Goal: Task Accomplishment & Management: Use online tool/utility

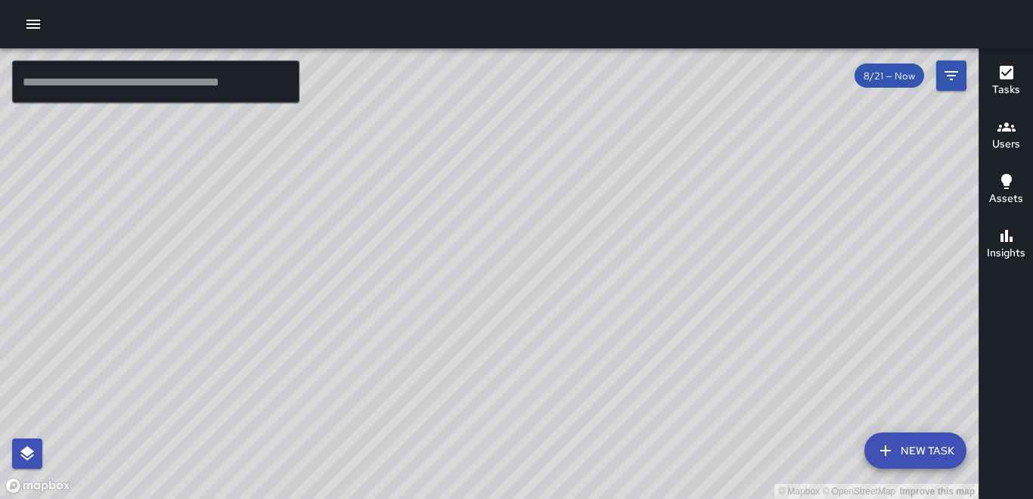
click at [35, 27] on icon "button" at bounding box center [33, 24] width 14 height 9
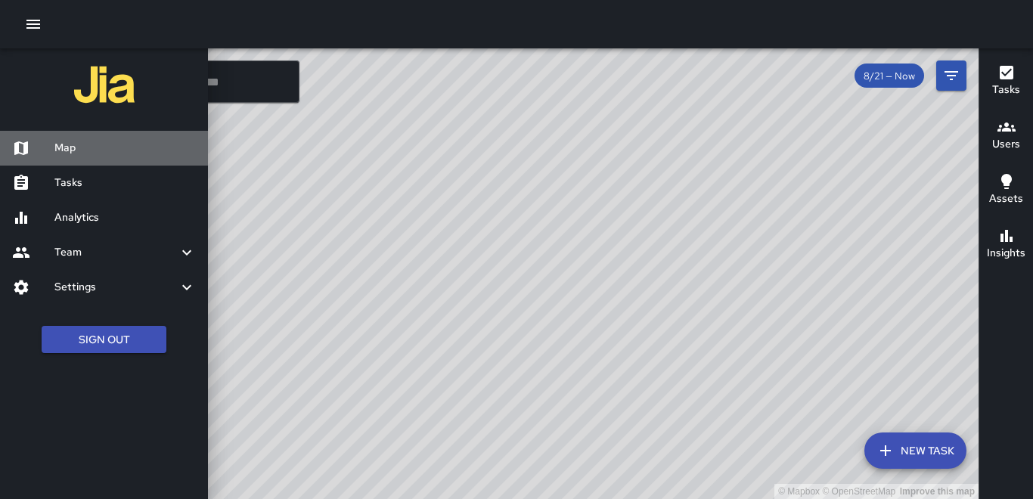
click at [78, 145] on h6 "Map" at bounding box center [124, 148] width 141 height 17
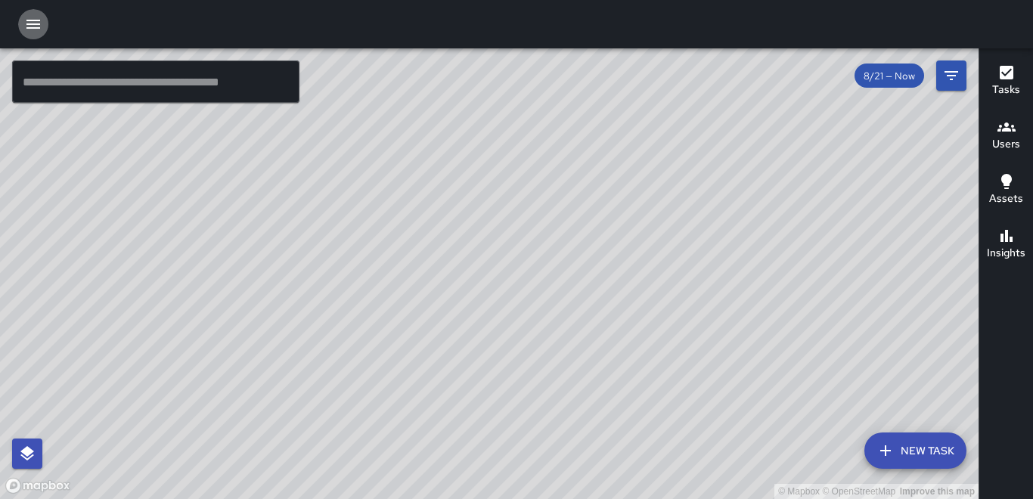
click at [40, 18] on icon "button" at bounding box center [33, 24] width 18 height 18
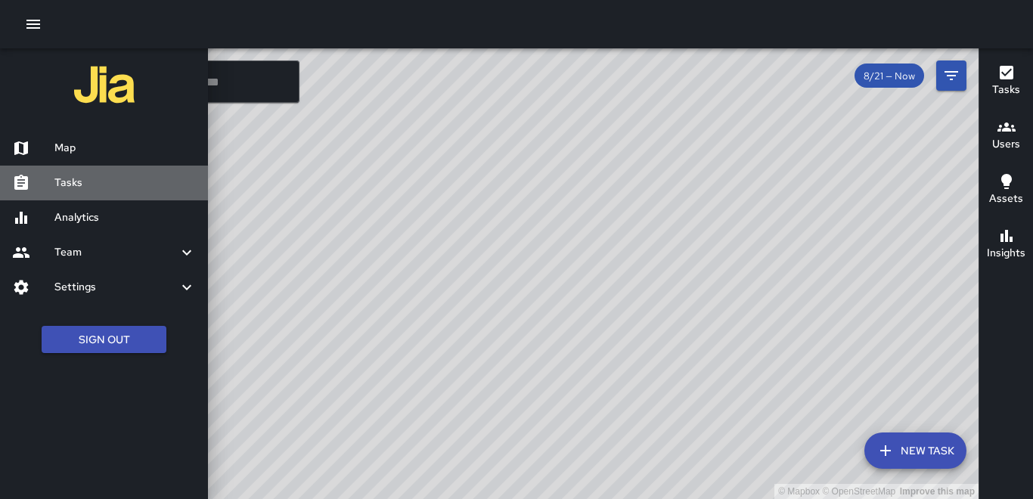
click at [71, 183] on h6 "Tasks" at bounding box center [124, 183] width 141 height 17
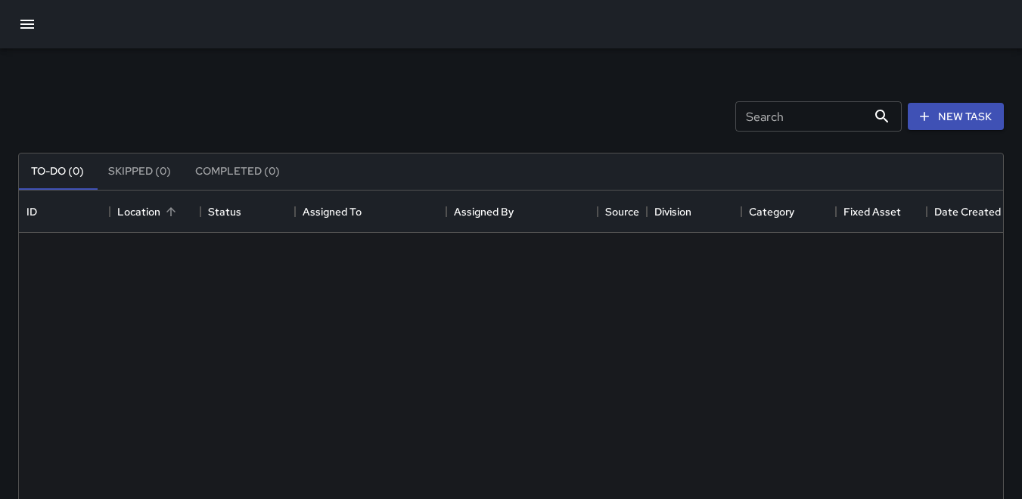
scroll to position [629, 973]
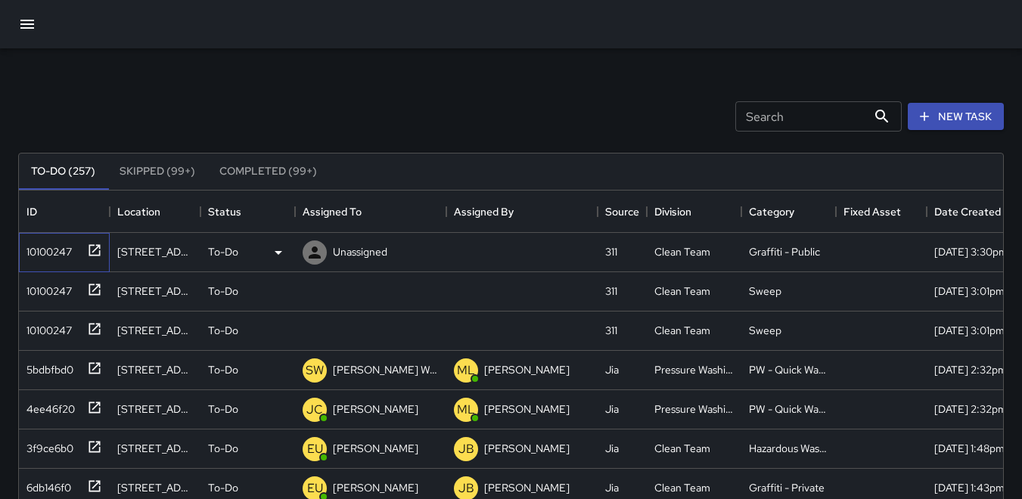
click at [48, 247] on div "10100247" at bounding box center [45, 248] width 51 height 21
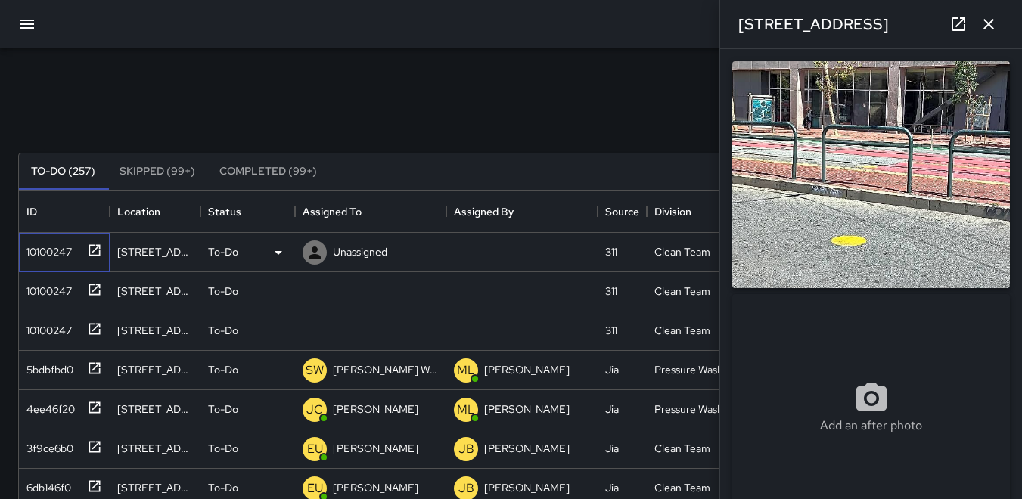
type input "**********"
click at [858, 174] on img at bounding box center [871, 174] width 278 height 227
click at [826, 194] on img at bounding box center [871, 174] width 278 height 227
click at [61, 309] on div "10100247" at bounding box center [64, 291] width 91 height 39
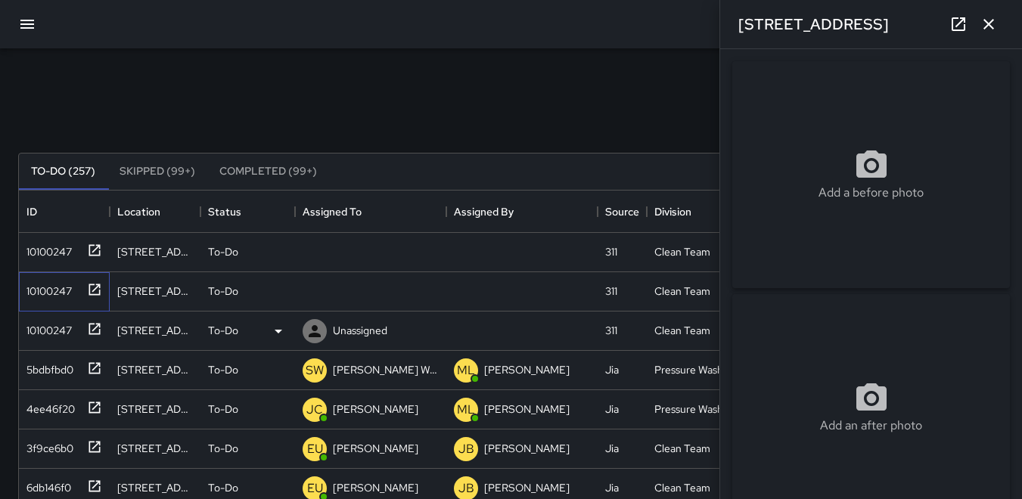
type input "**********"
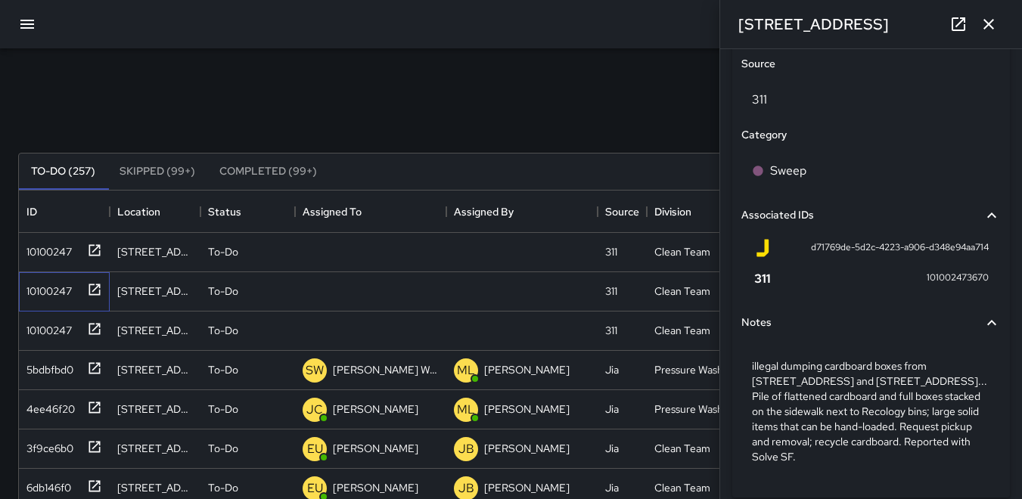
scroll to position [903, 0]
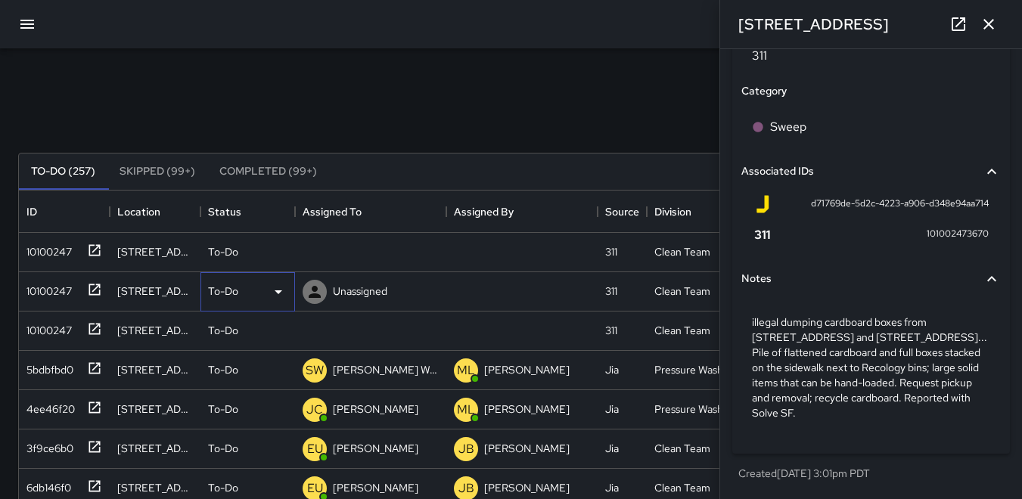
click at [277, 290] on icon at bounding box center [279, 292] width 8 height 4
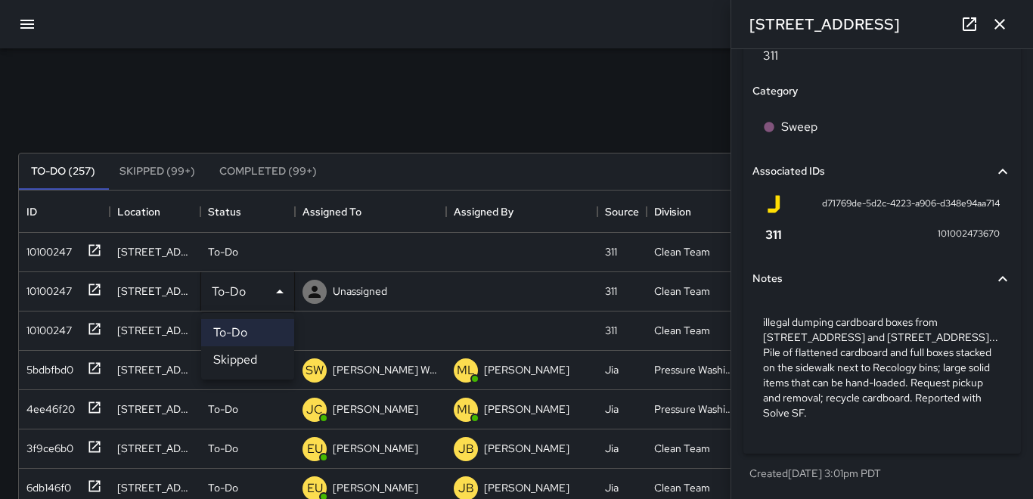
click at [238, 359] on li "Skipped" at bounding box center [247, 359] width 93 height 27
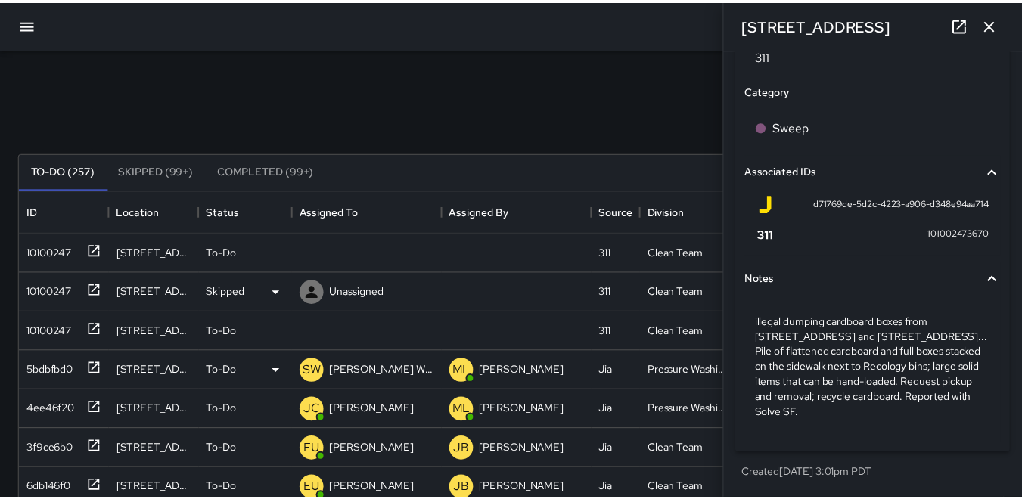
scroll to position [12, 12]
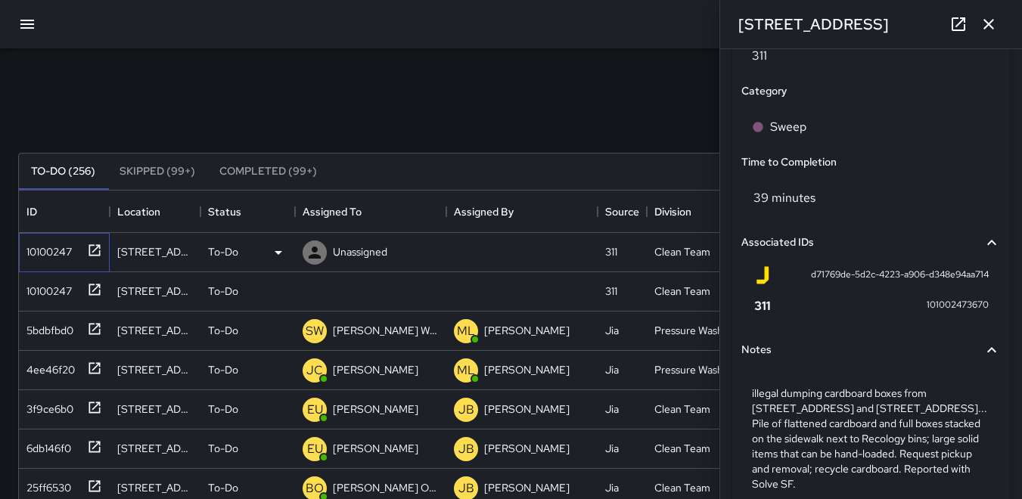
click at [51, 250] on div "10100247" at bounding box center [45, 248] width 51 height 21
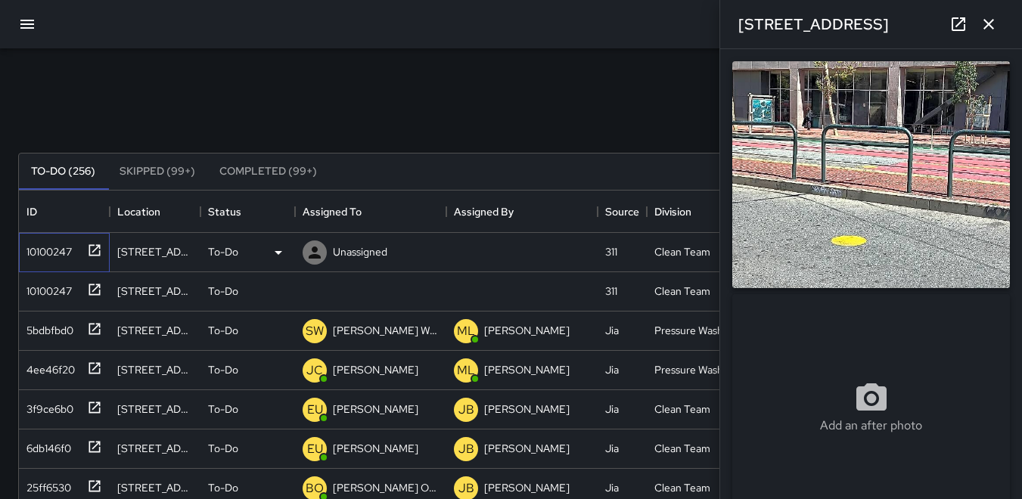
type input "**********"
click at [54, 290] on div "10100247" at bounding box center [45, 288] width 51 height 21
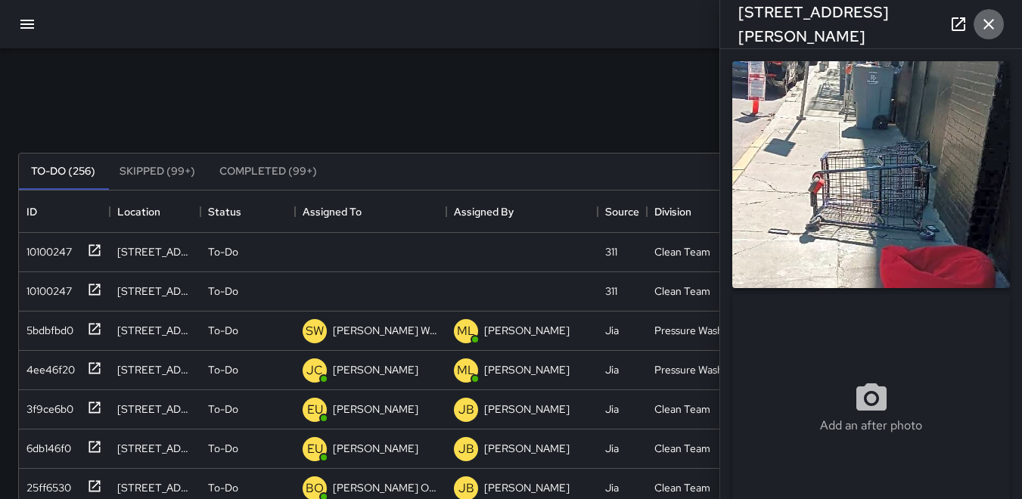
click at [986, 22] on icon "button" at bounding box center [988, 24] width 11 height 11
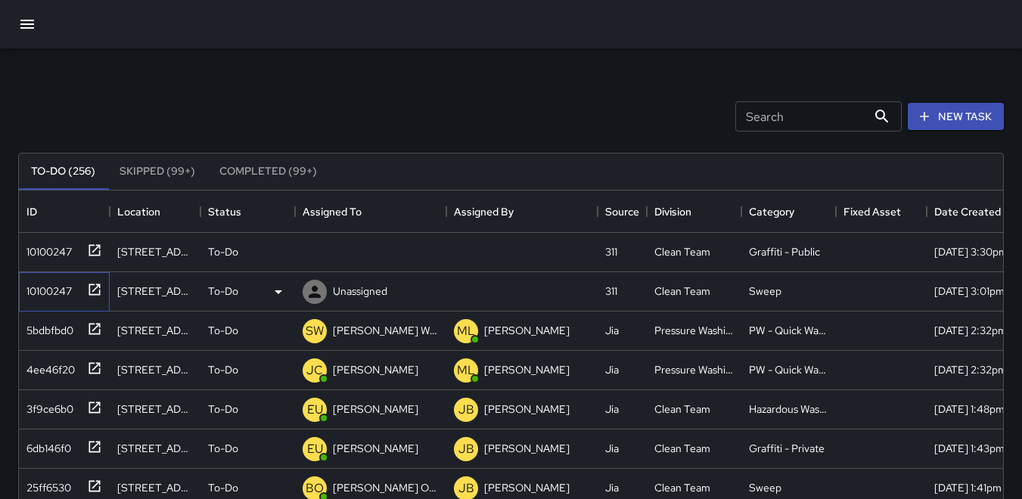
click at [57, 289] on div "10100247" at bounding box center [45, 288] width 51 height 21
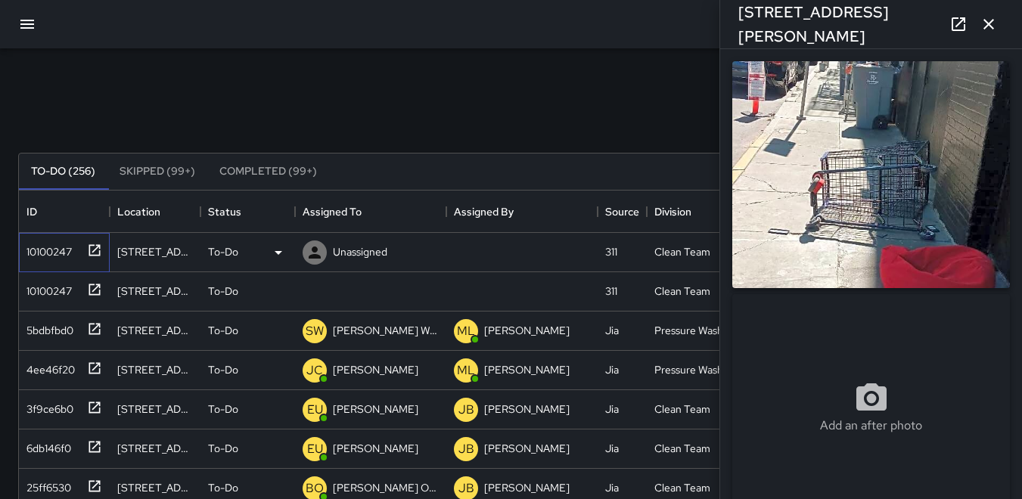
click at [68, 244] on div "10100247" at bounding box center [45, 248] width 51 height 21
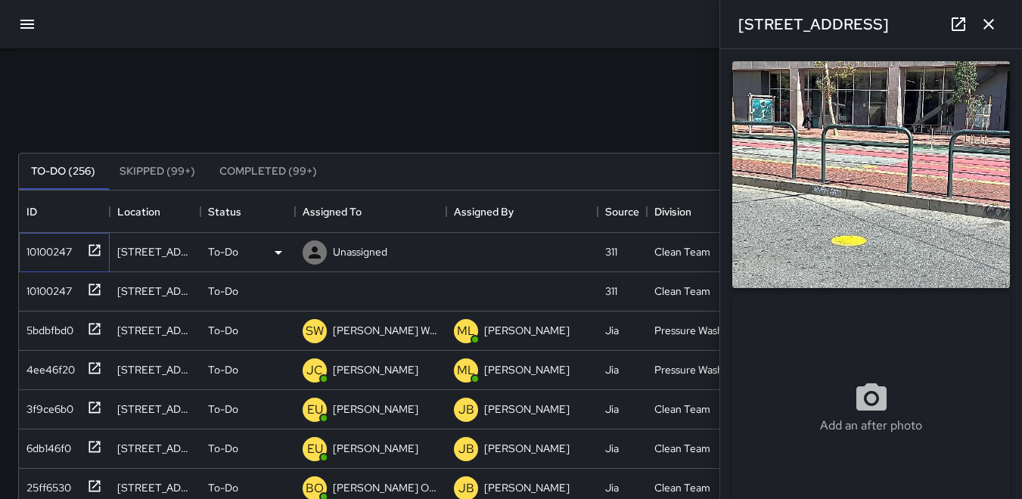
type input "**********"
click at [280, 254] on icon at bounding box center [278, 253] width 18 height 18
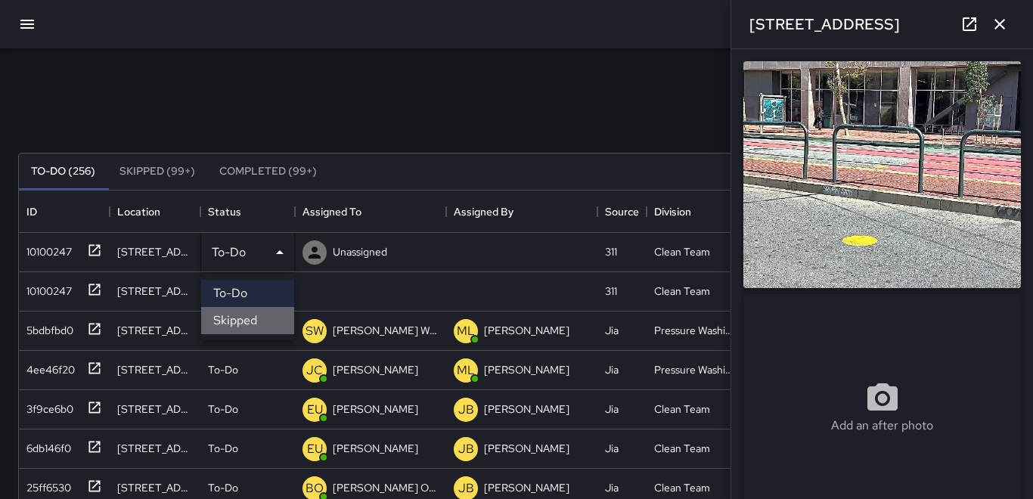
click at [257, 320] on li "Skipped" at bounding box center [247, 320] width 93 height 27
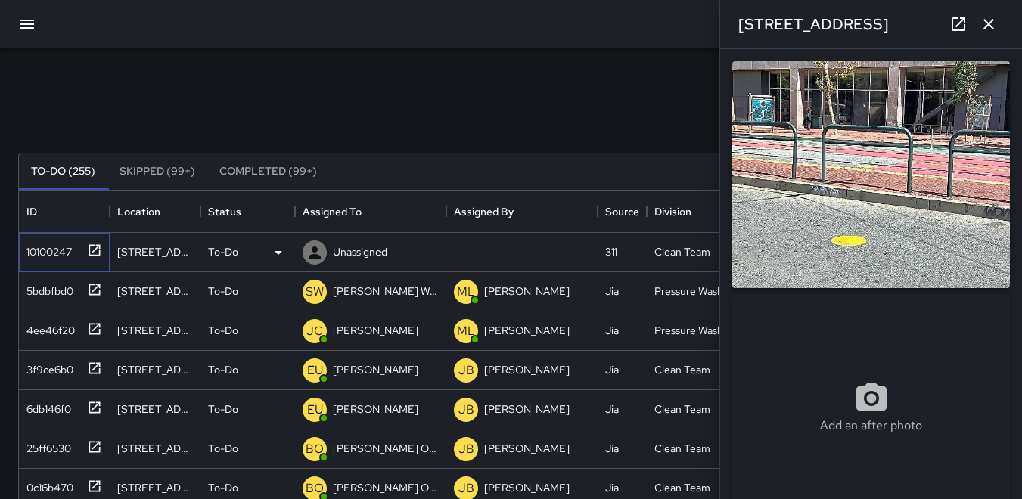
click at [65, 247] on div "10100247" at bounding box center [45, 248] width 51 height 21
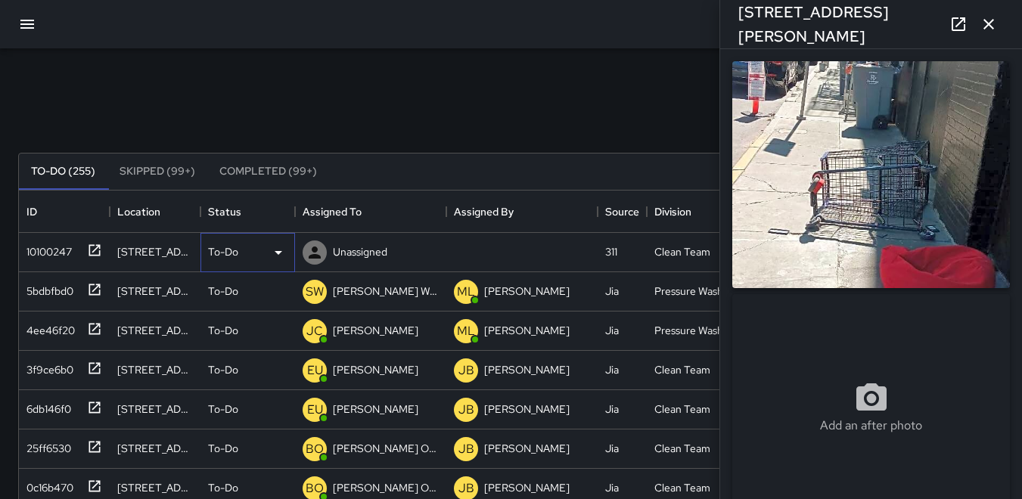
click at [281, 253] on icon at bounding box center [278, 253] width 18 height 18
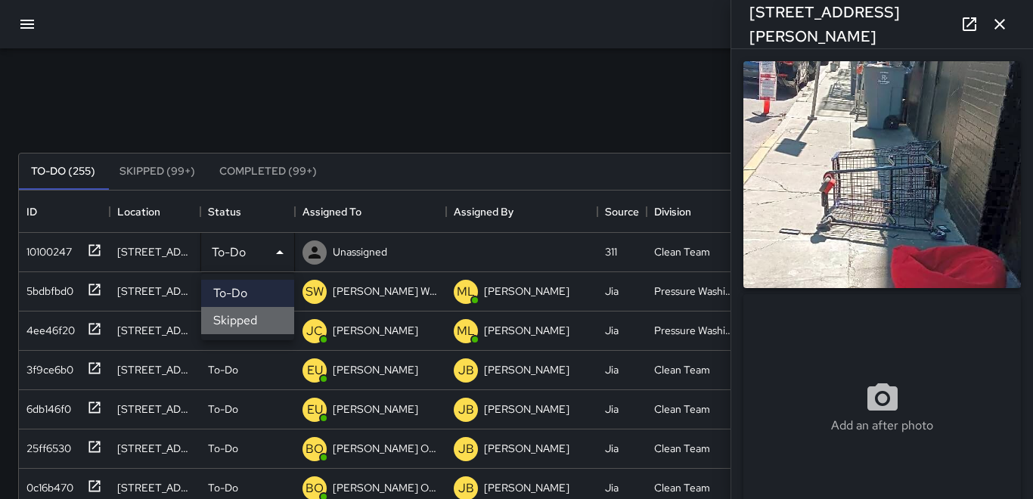
click at [254, 313] on li "Skipped" at bounding box center [247, 320] width 93 height 27
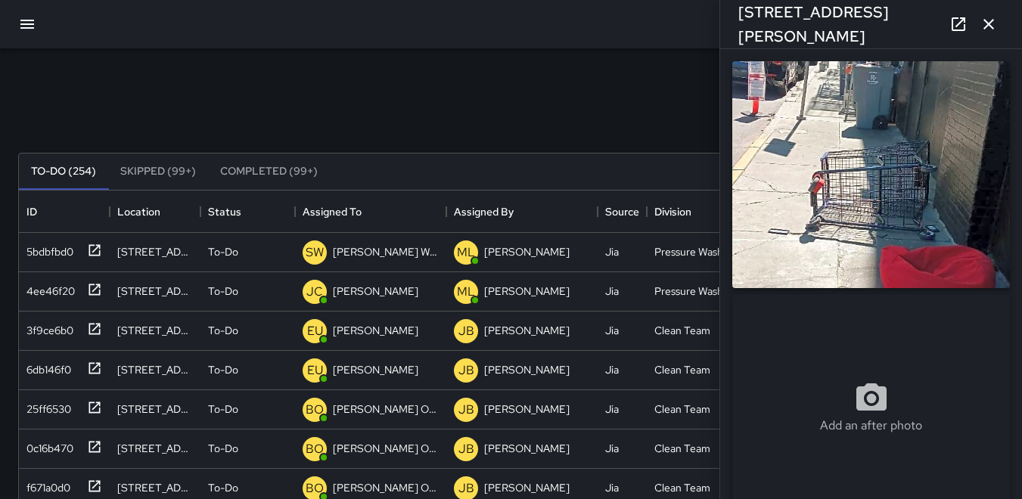
click at [991, 29] on icon "button" at bounding box center [989, 24] width 18 height 18
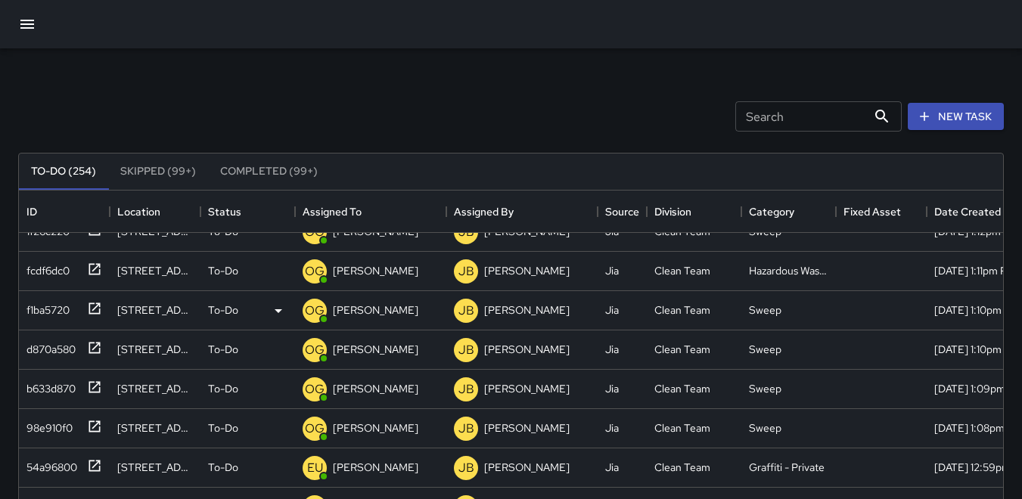
scroll to position [378, 0]
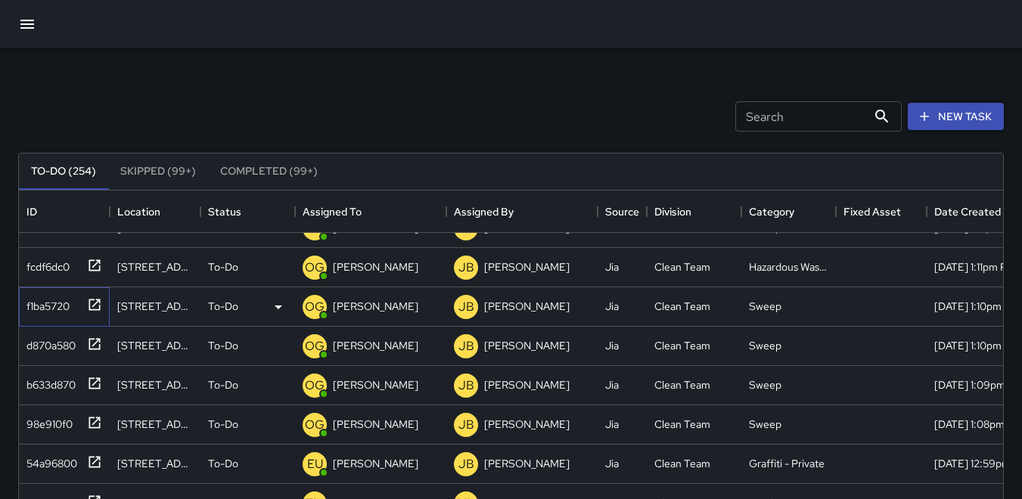
click at [42, 312] on div "f1ba5720" at bounding box center [44, 303] width 49 height 21
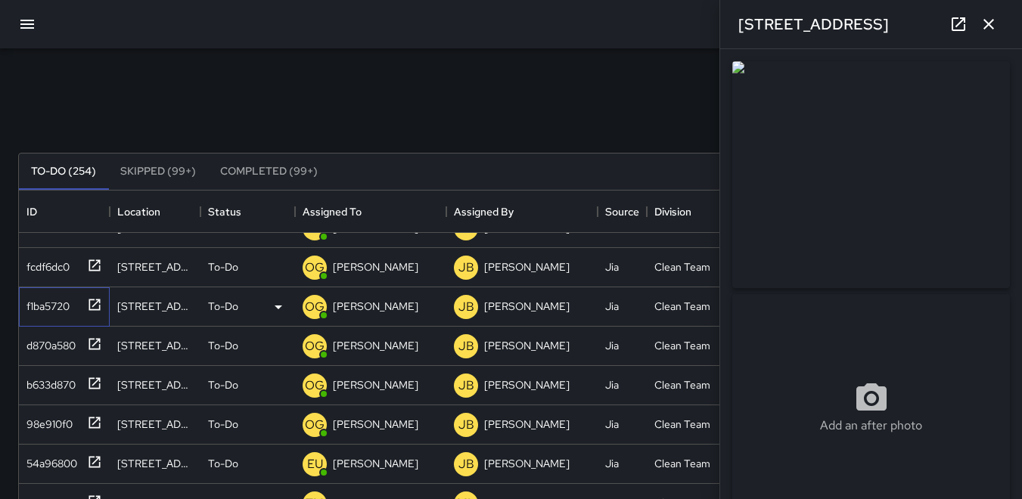
type input "**********"
click at [893, 175] on img at bounding box center [871, 174] width 278 height 227
click at [990, 28] on icon "button" at bounding box center [989, 24] width 18 height 18
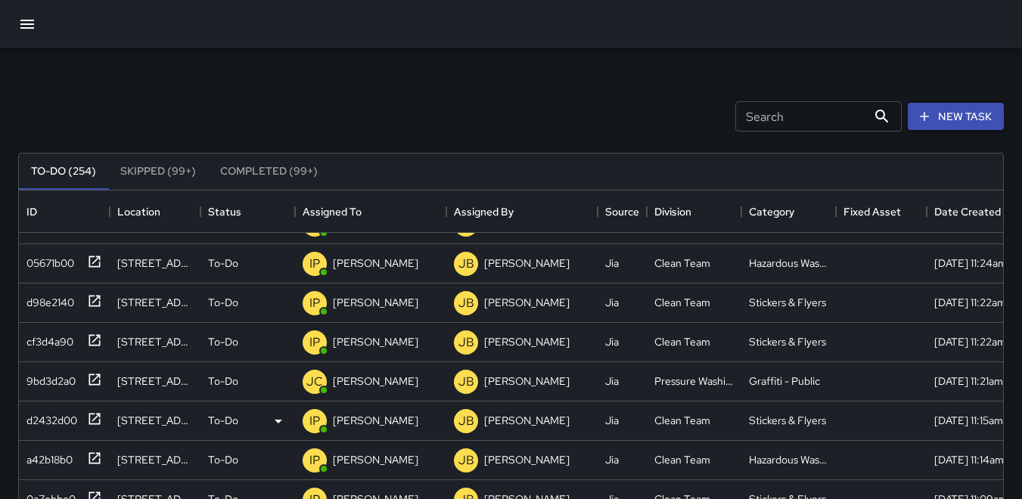
scroll to position [1740, 0]
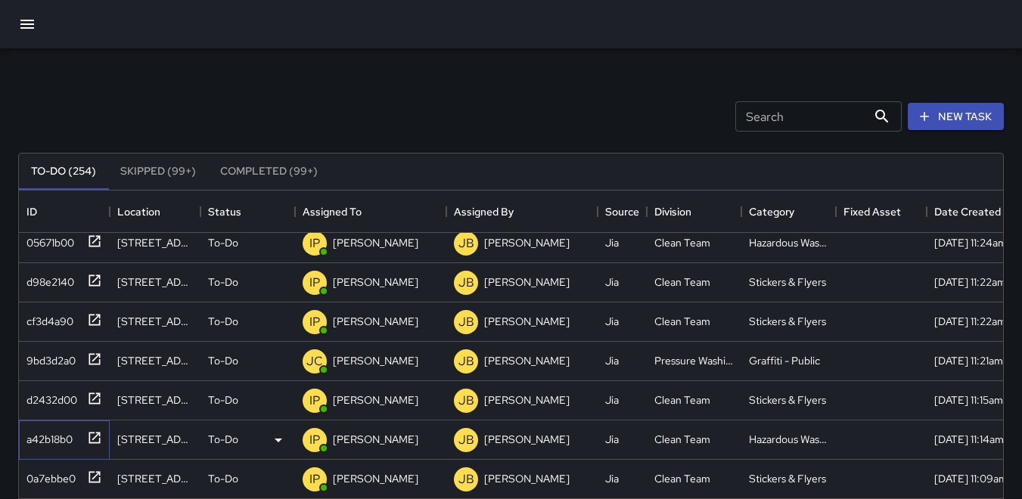
click at [41, 437] on div "a42b18b0" at bounding box center [46, 436] width 52 height 21
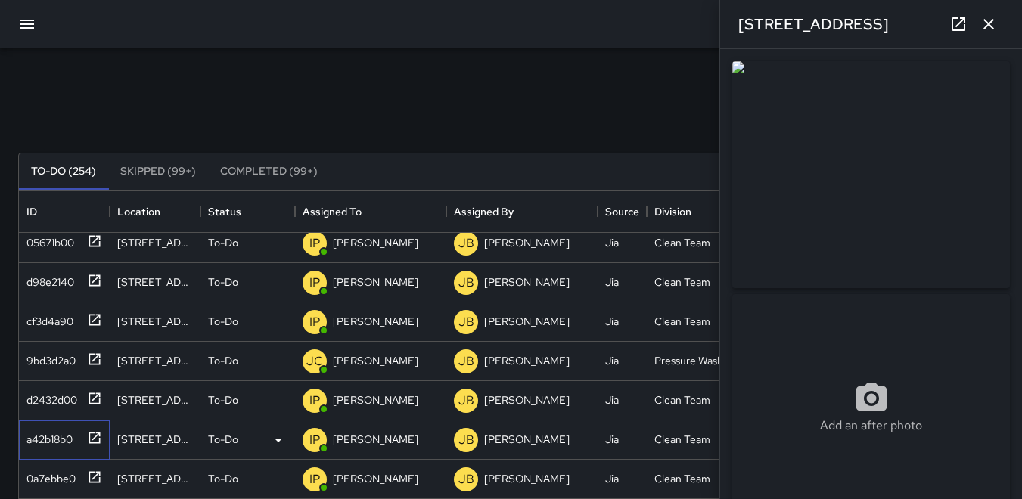
type input "**********"
click at [887, 195] on img at bounding box center [871, 174] width 278 height 227
click at [61, 477] on div "0a7ebbe0" at bounding box center [47, 475] width 55 height 21
type input "**********"
click at [997, 27] on icon "button" at bounding box center [989, 24] width 18 height 18
